Goal: Task Accomplishment & Management: Manage account settings

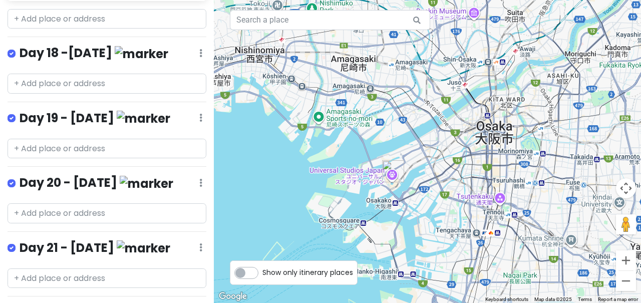
scroll to position [1549, 0]
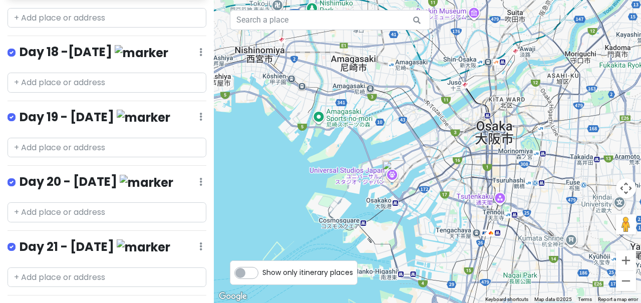
type input "x"
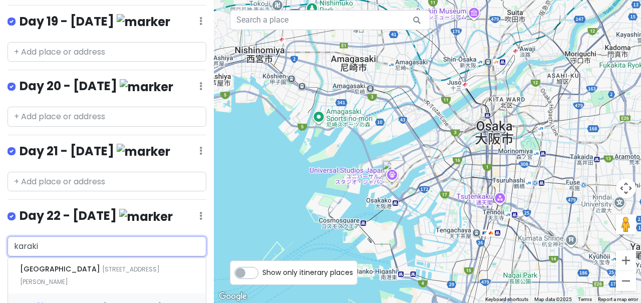
scroll to position [1651, 0]
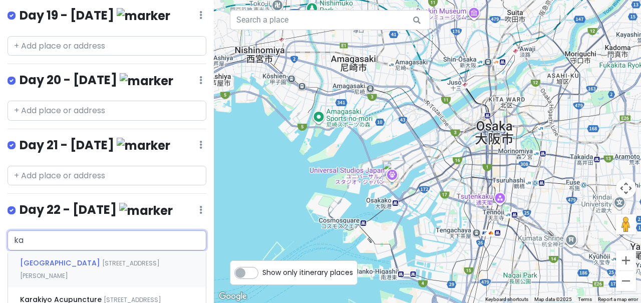
type input "k"
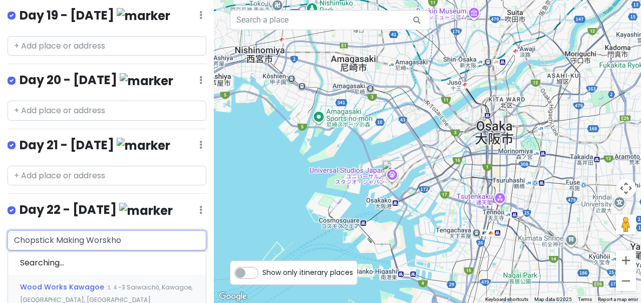
type input "Chopstick Making Worskhop"
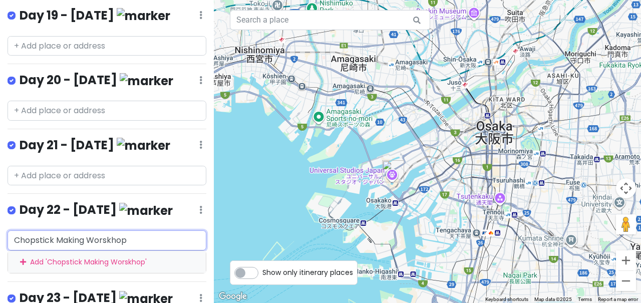
click at [102, 251] on div "Add ' Chopstick Making Worskhop '" at bounding box center [107, 262] width 198 height 23
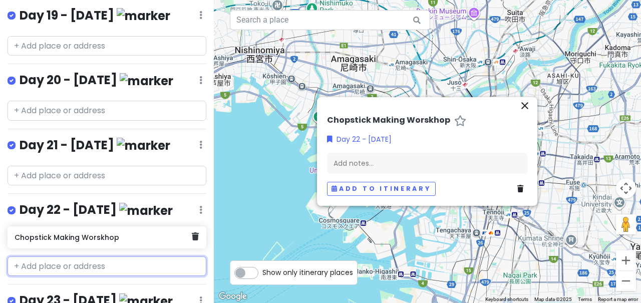
click at [115, 233] on h6 "Chopstick Making Worskhop" at bounding box center [103, 237] width 177 height 9
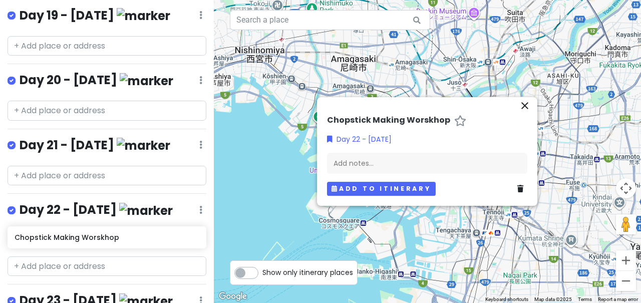
click at [350, 188] on button "Add to itinerary" at bounding box center [381, 189] width 108 height 15
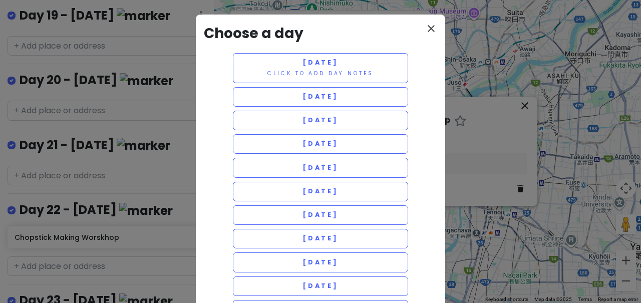
scroll to position [0, 0]
click at [432, 25] on icon "close" at bounding box center [431, 29] width 12 height 12
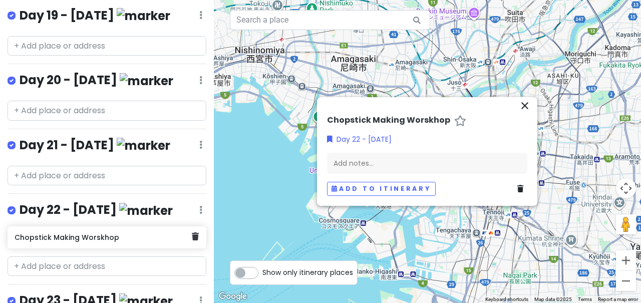
click at [160, 233] on h6 "Chopstick Making Worskhop" at bounding box center [103, 237] width 177 height 9
click at [114, 233] on h6 "Chopstick Making Worskhop" at bounding box center [103, 237] width 177 height 9
click at [98, 233] on h6 "Chopstick Making Worskhop" at bounding box center [103, 237] width 177 height 9
click at [384, 160] on div "Add notes..." at bounding box center [427, 163] width 200 height 21
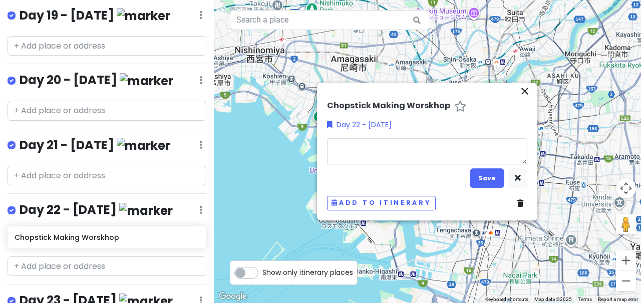
type textarea "x"
type textarea "1"
type textarea "x"
type textarea "12"
type textarea "x"
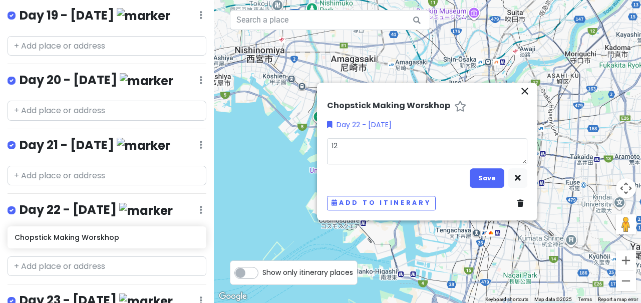
type textarea "12:"
type textarea "x"
type textarea "12:3"
type textarea "x"
type textarea "12:30"
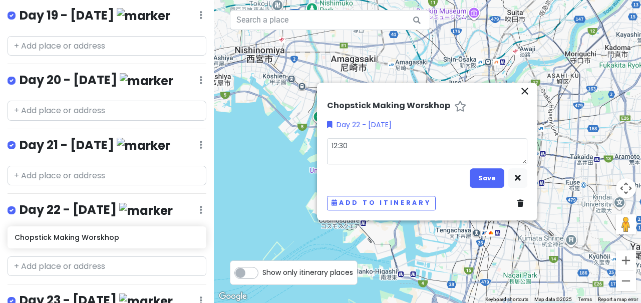
type textarea "x"
type textarea "12:30"
type textarea "x"
type textarea "12:30 -"
type textarea "x"
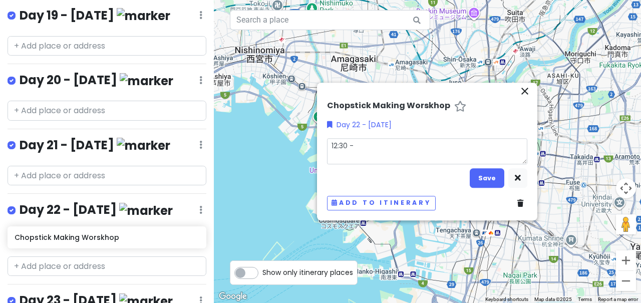
type textarea "12:30 -"
type textarea "x"
type textarea "12:30 - 1"
type textarea "x"
type textarea "12:30 - 1."
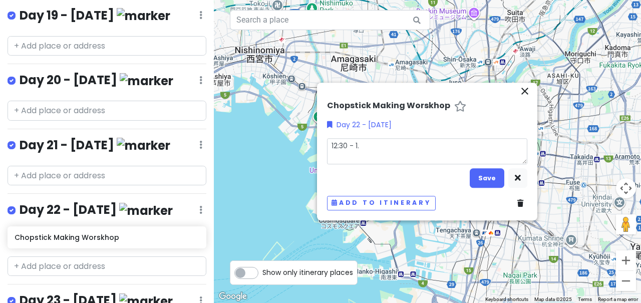
type textarea "x"
type textarea "12:30 - 1.#"
type textarea "x"
type textarea "12:30 - 1."
type textarea "x"
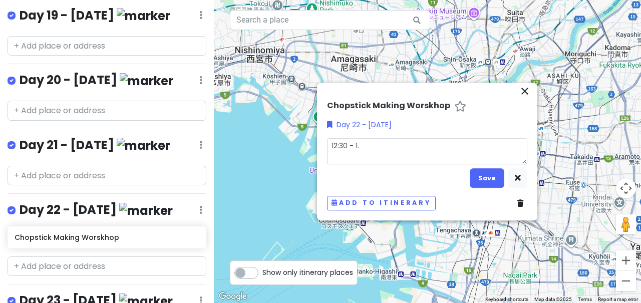
type textarea "12:30 - 1"
type textarea "x"
type textarea "12:30 - 1:"
type textarea "x"
type textarea "12:30 - 1:3"
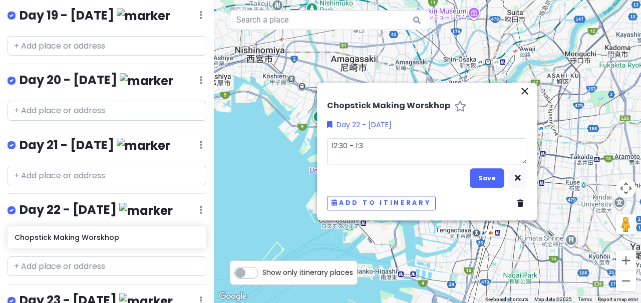
type textarea "x"
type textarea "12:30 - 1:30"
type textarea "x"
type textarea "12:30 - 1:3"
type textarea "x"
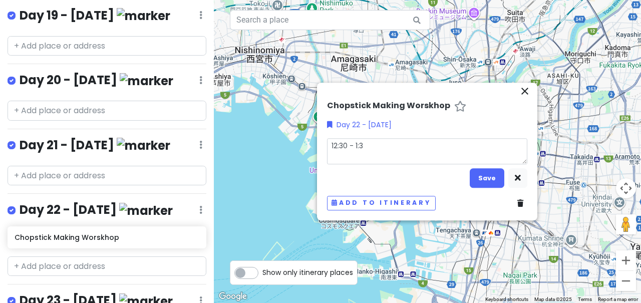
type textarea "12:30 - 1:"
type textarea "x"
type textarea "12:30 - 1:0"
type textarea "x"
type textarea "12:30 - 1:00"
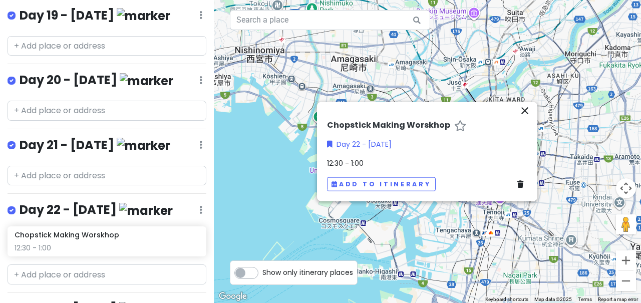
click at [524, 110] on icon "close" at bounding box center [525, 110] width 12 height 12
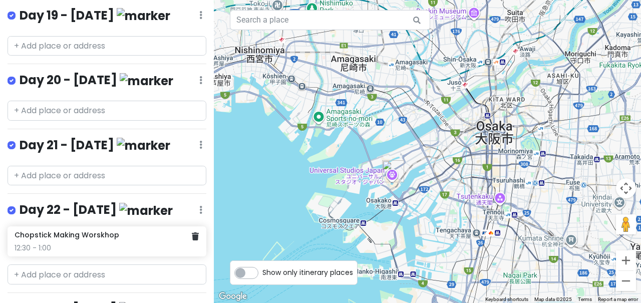
click at [131, 230] on div "Chopstick Making Worskhop 12:30 - 1:00" at bounding box center [107, 241] width 184 height 22
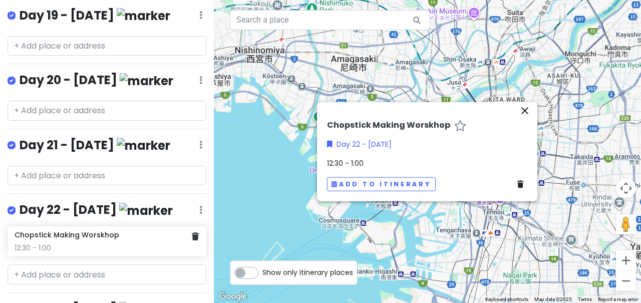
click at [140, 230] on div "Chopstick Making Worskhop 12:30 - 1:00" at bounding box center [107, 241] width 184 height 22
click at [103, 230] on h6 "Chopstick Making Worskhop" at bounding box center [67, 234] width 105 height 9
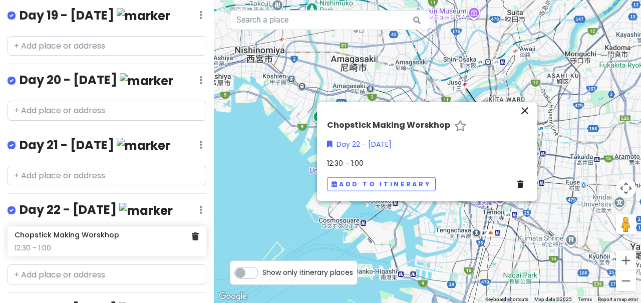
click at [96, 243] on div "12:30 - 1:00" at bounding box center [107, 247] width 184 height 9
click at [107, 230] on h6 "Chopstick Making Worskhop" at bounding box center [67, 234] width 105 height 9
click at [438, 120] on div "close" at bounding box center [427, 112] width 208 height 16
click at [436, 123] on h6 "Chopstick Making Worskhop" at bounding box center [388, 125] width 123 height 11
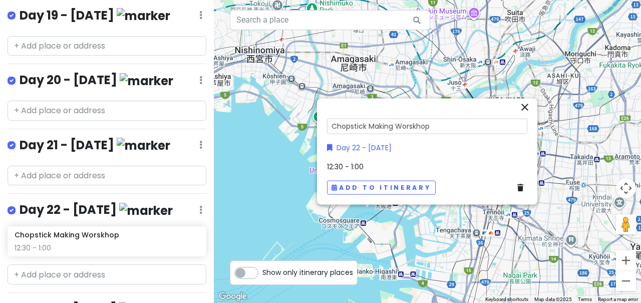
click at [437, 123] on input "Chopstick Making Worskhop" at bounding box center [427, 127] width 200 height 16
type input "Chopstick Making Worskhop ([GEOGRAPHIC_DATA])"
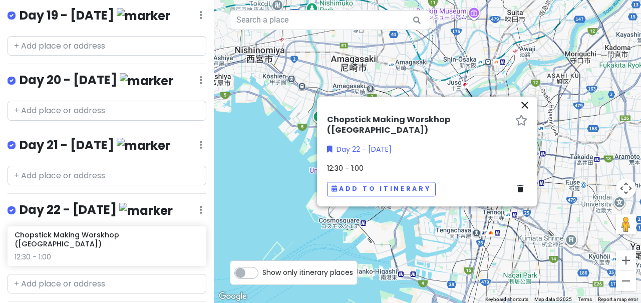
click at [526, 109] on icon "close" at bounding box center [525, 105] width 12 height 12
